Goal: Navigation & Orientation: Find specific page/section

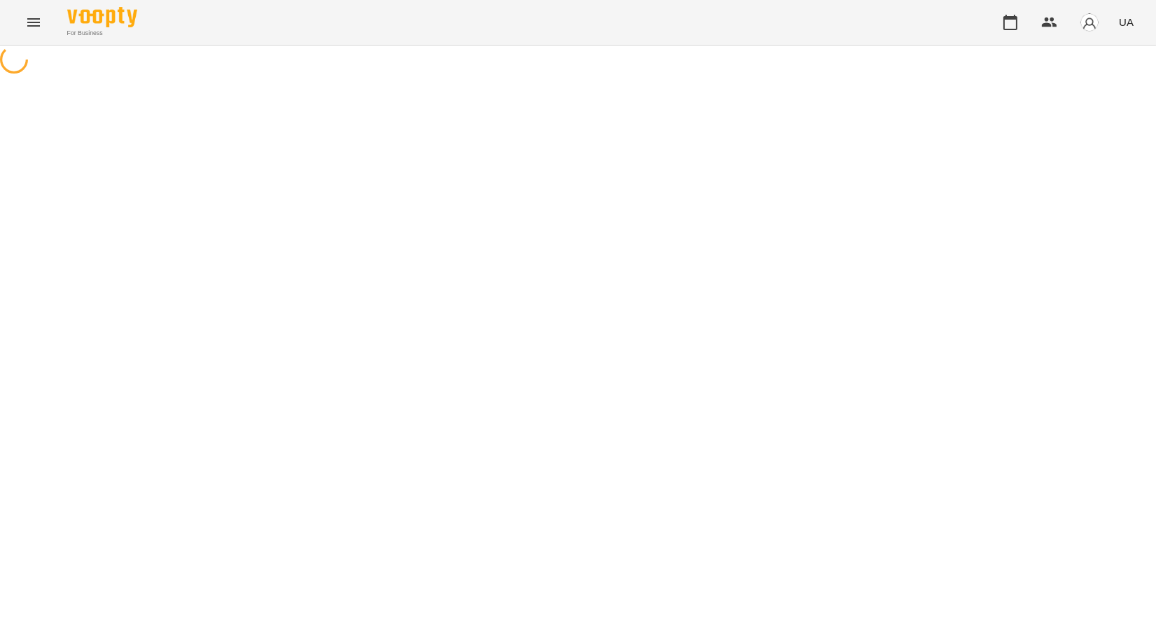
click at [35, 28] on icon "Menu" at bounding box center [33, 22] width 17 height 17
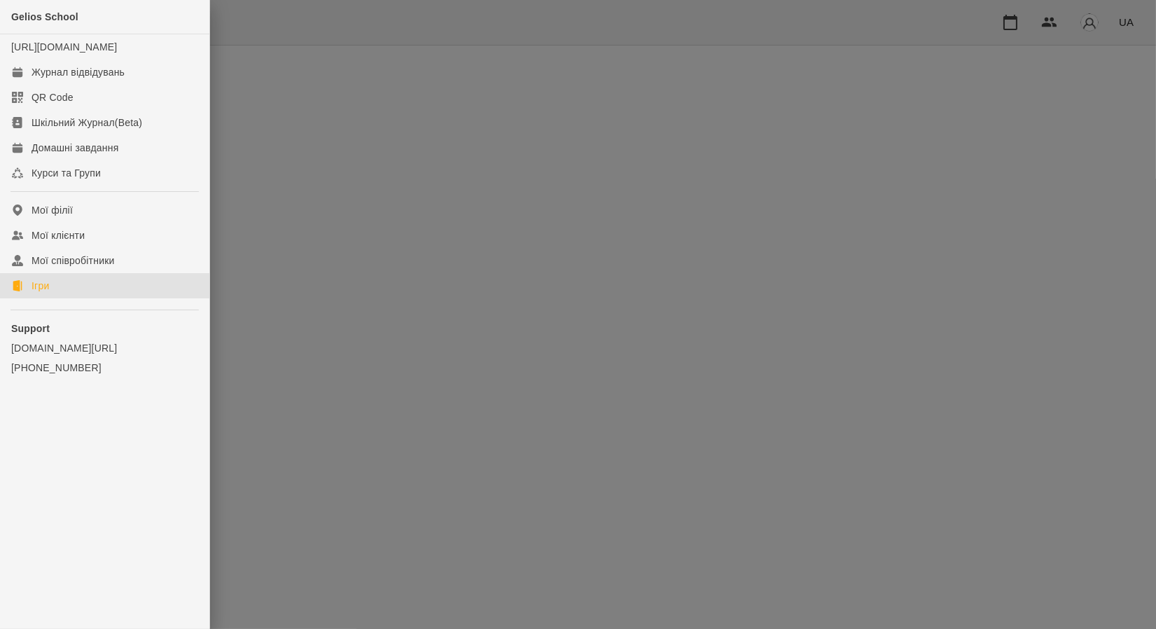
click at [78, 298] on link "Ігри" at bounding box center [104, 285] width 209 height 25
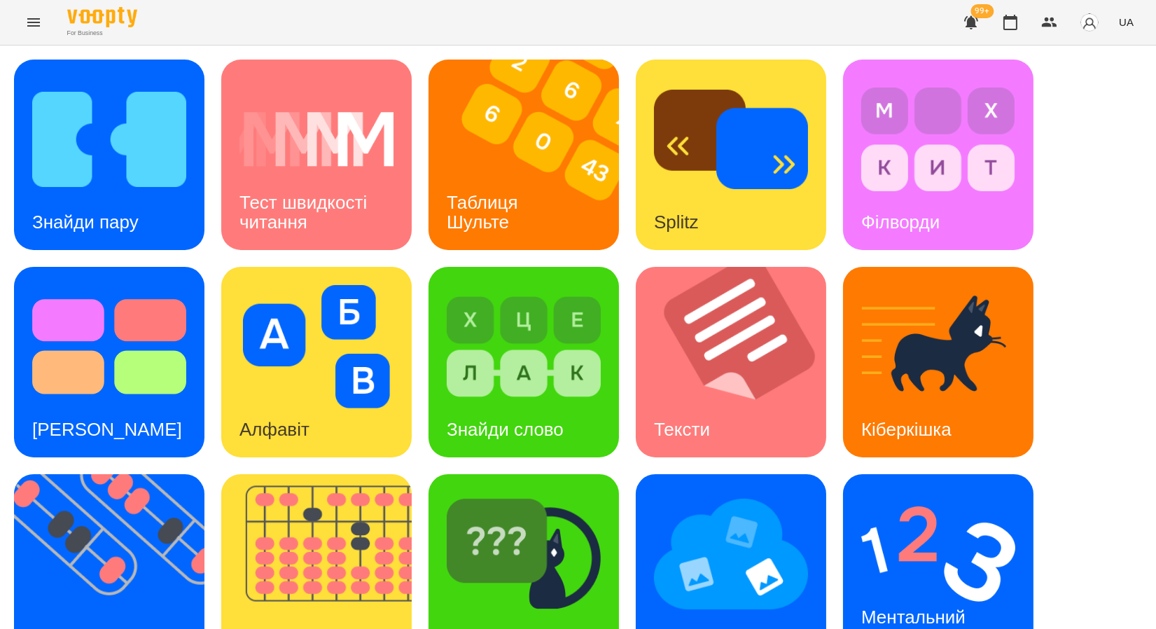
scroll to position [257, 0]
click at [744, 492] on img at bounding box center [731, 553] width 154 height 123
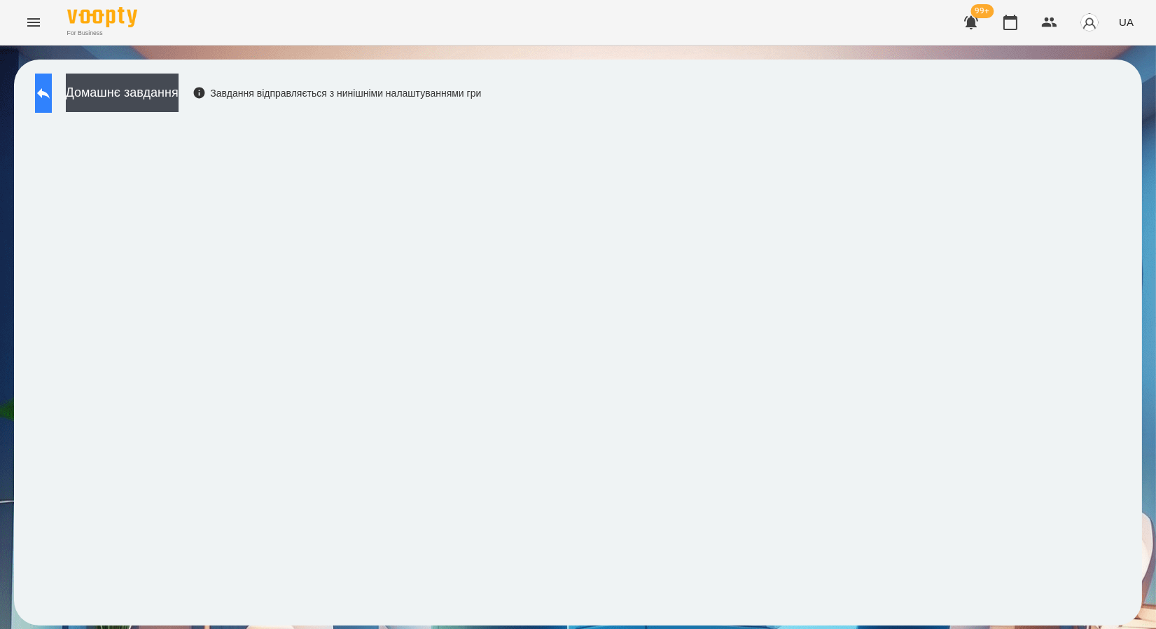
click at [37, 91] on button at bounding box center [43, 93] width 17 height 39
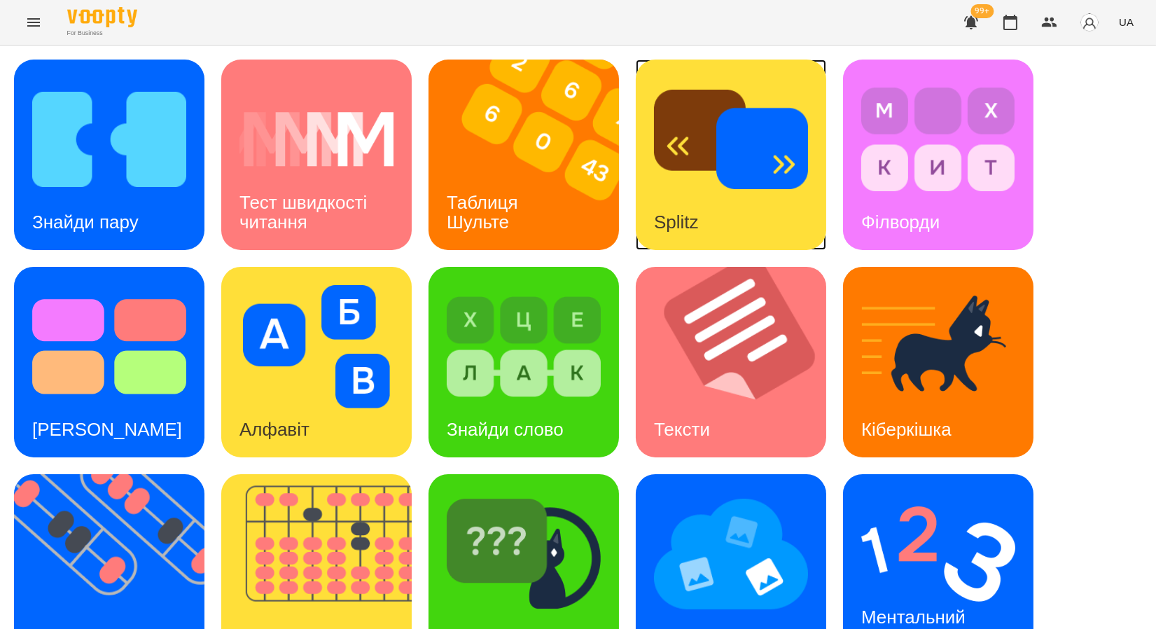
click at [686, 181] on img at bounding box center [731, 139] width 154 height 123
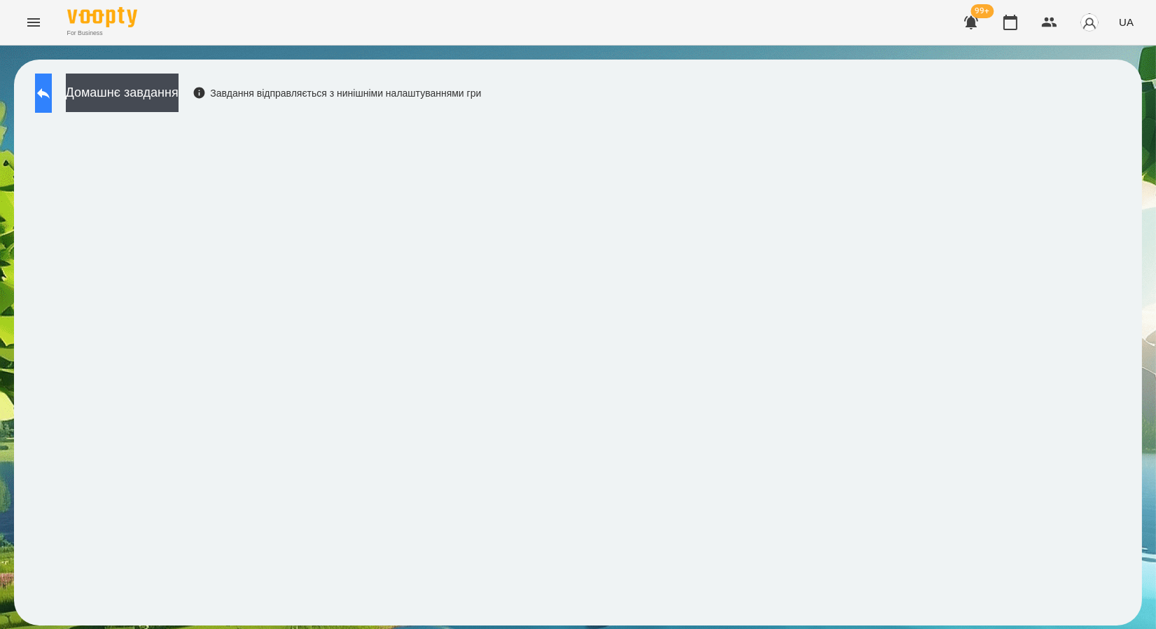
click at [52, 96] on icon at bounding box center [43, 93] width 17 height 17
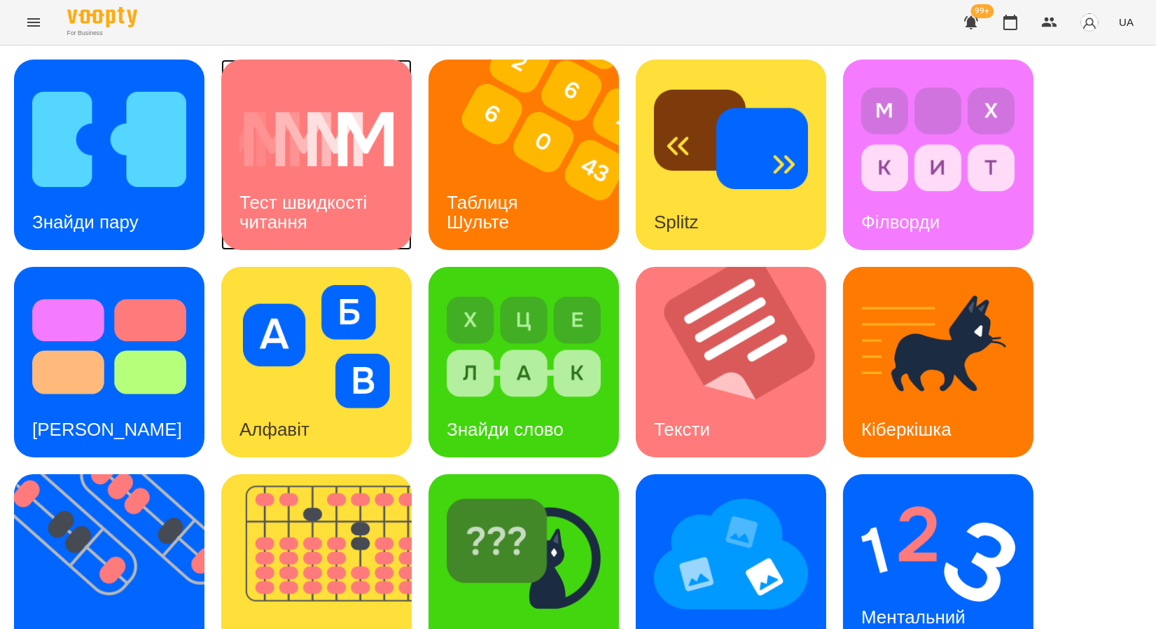
click at [317, 165] on img at bounding box center [317, 139] width 154 height 123
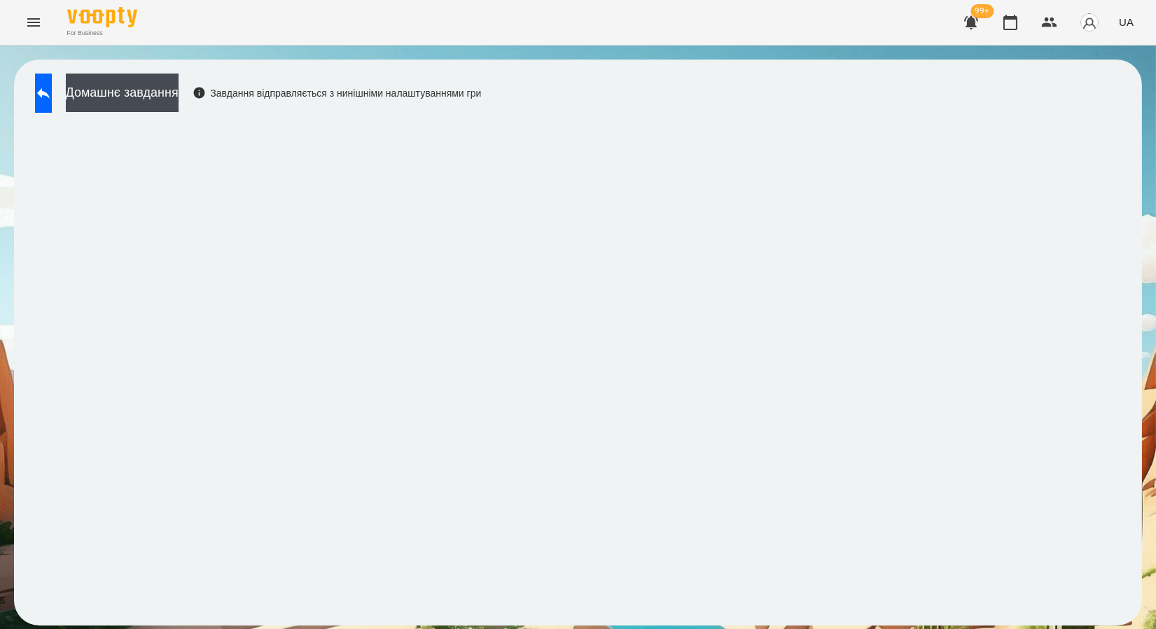
click at [26, 18] on icon "Menu" at bounding box center [33, 22] width 17 height 17
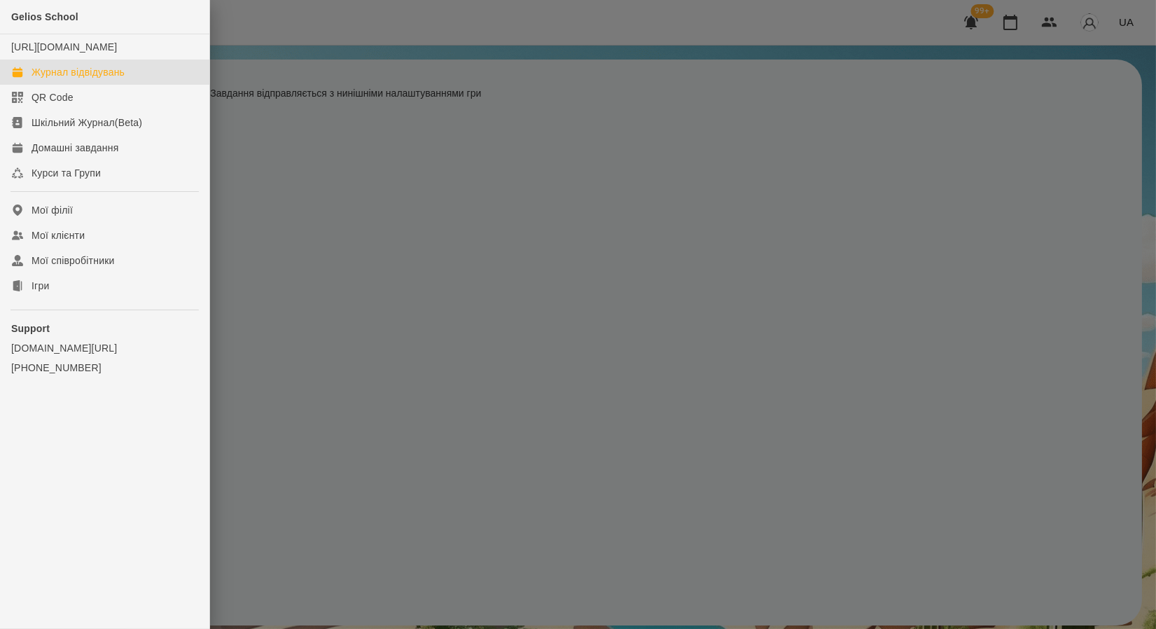
click at [40, 79] on div "Журнал відвідувань" at bounding box center [78, 72] width 93 height 14
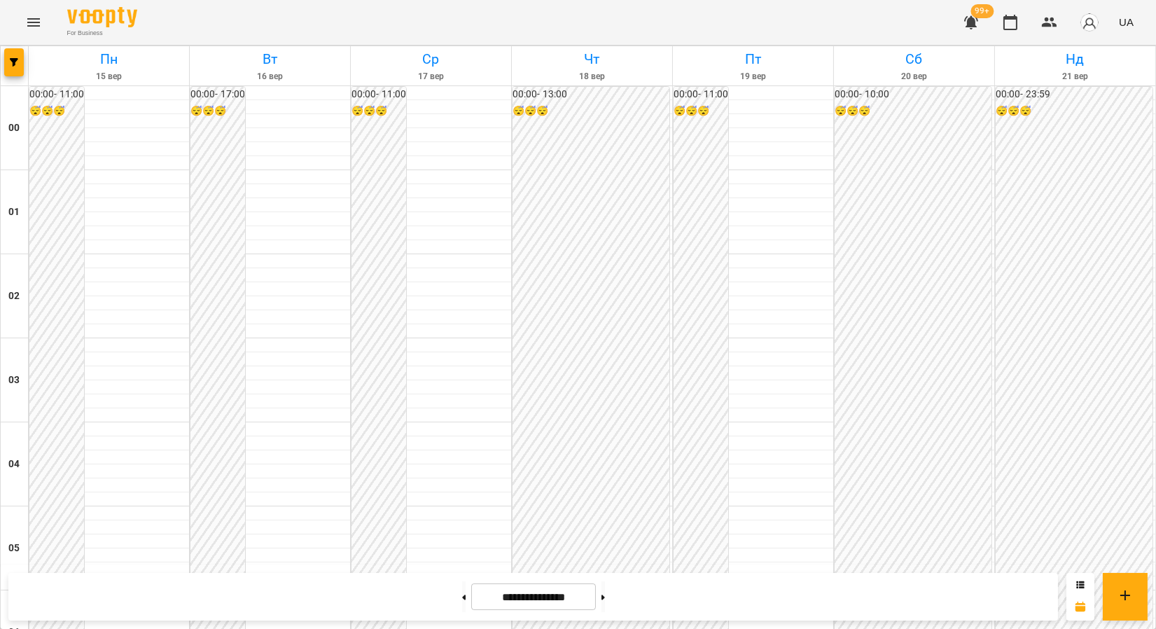
scroll to position [1537, 0]
click at [605, 594] on button at bounding box center [604, 596] width 4 height 31
type input "**********"
